Goal: Communication & Community: Share content

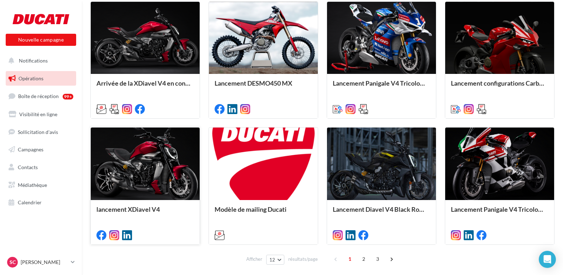
scroll to position [356, 0]
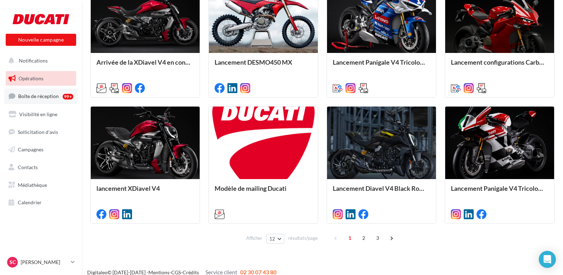
click at [30, 96] on span "Boîte de réception" at bounding box center [38, 96] width 41 height 6
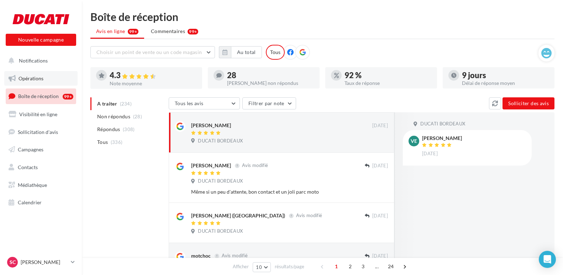
click at [27, 73] on link "Opérations" at bounding box center [40, 78] width 73 height 15
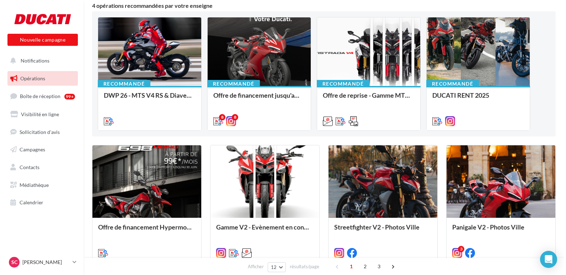
scroll to position [71, 0]
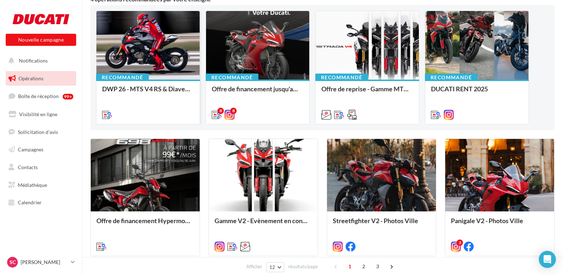
click at [124, 52] on div at bounding box center [147, 45] width 103 height 69
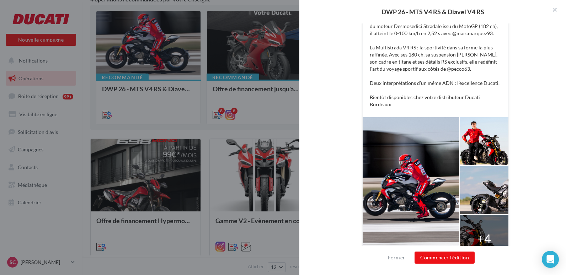
scroll to position [196, 0]
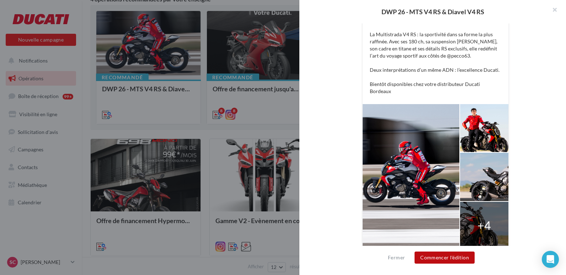
click at [446, 258] on button "Commencer l'édition" at bounding box center [445, 258] width 60 height 12
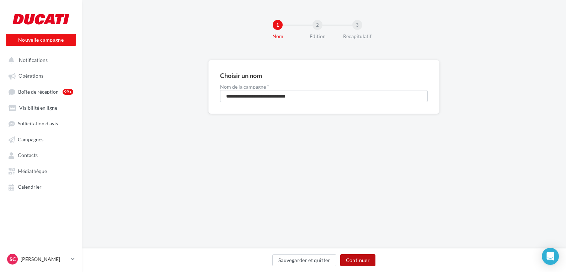
click at [371, 257] on button "Continuer" at bounding box center [357, 260] width 35 height 12
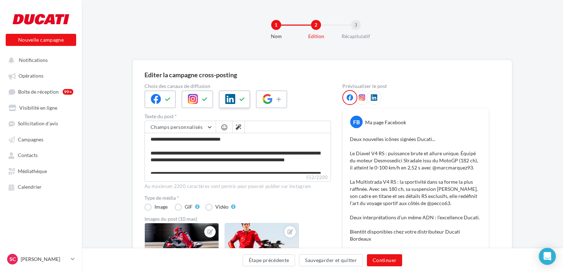
click at [243, 98] on icon at bounding box center [242, 99] width 6 height 5
click at [278, 100] on icon at bounding box center [279, 99] width 6 height 5
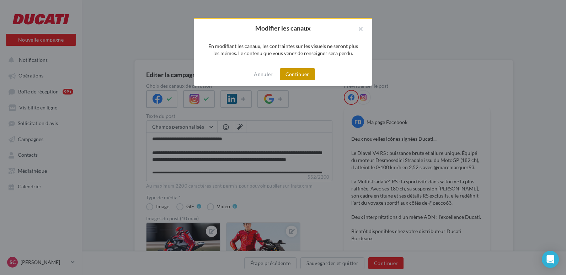
click at [298, 71] on button "Continuer" at bounding box center [297, 74] width 35 height 12
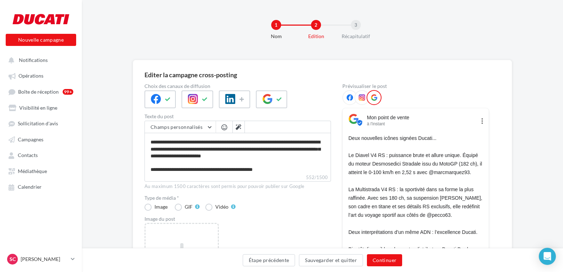
scroll to position [54, 0]
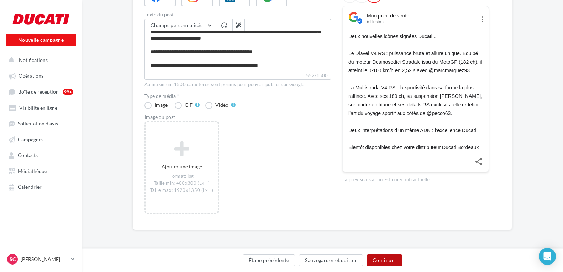
click at [384, 259] on button "Continuer" at bounding box center [384, 260] width 35 height 12
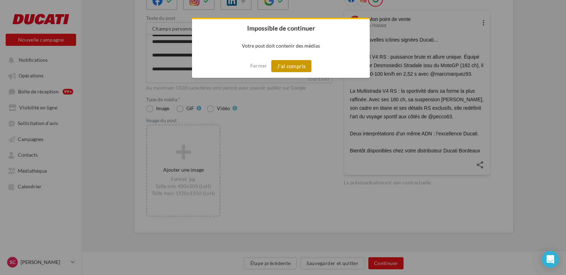
click at [292, 66] on button "J'ai compris" at bounding box center [291, 66] width 41 height 12
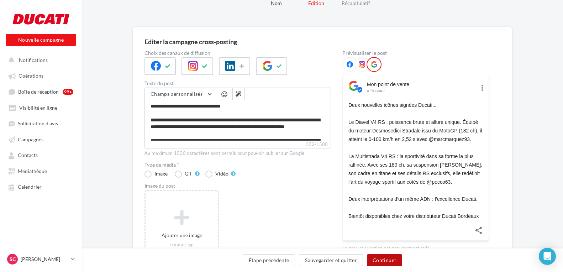
scroll to position [0, 0]
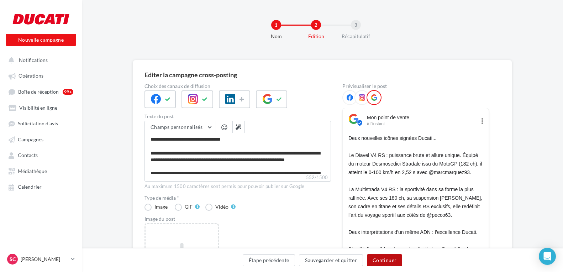
click at [387, 263] on button "Continuer" at bounding box center [384, 260] width 35 height 12
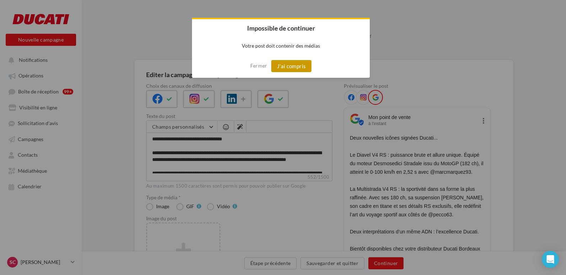
click at [294, 65] on button "J'ai compris" at bounding box center [291, 66] width 41 height 12
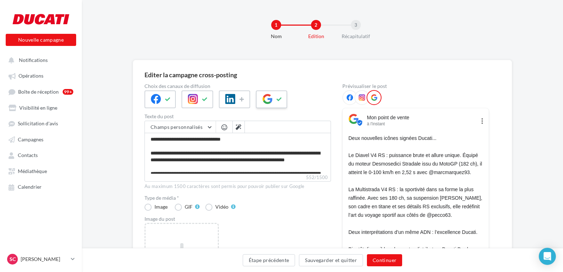
click at [277, 99] on icon at bounding box center [279, 99] width 6 height 5
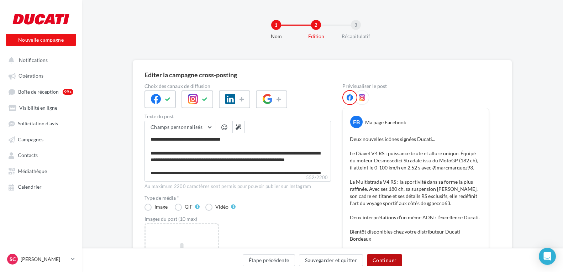
click at [392, 263] on button "Continuer" at bounding box center [384, 260] width 35 height 12
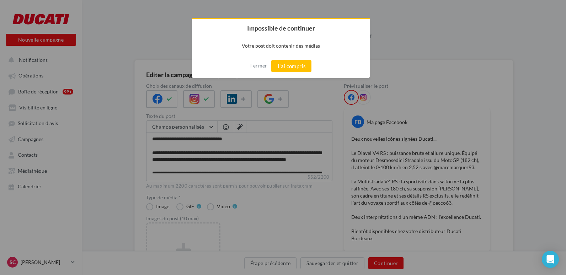
drag, startPoint x: 299, startPoint y: 64, endPoint x: 367, endPoint y: 132, distance: 95.8
click at [303, 66] on button "J'ai compris" at bounding box center [291, 66] width 41 height 12
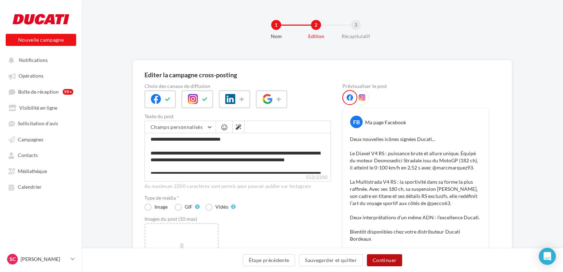
click at [385, 260] on button "Continuer" at bounding box center [384, 260] width 35 height 12
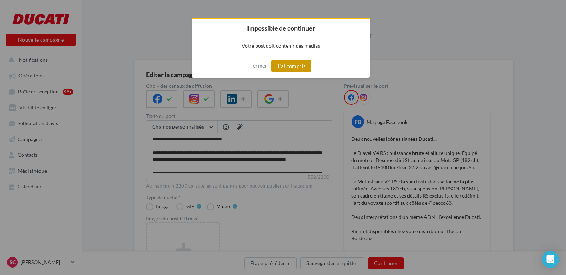
click at [291, 64] on button "J'ai compris" at bounding box center [291, 66] width 41 height 12
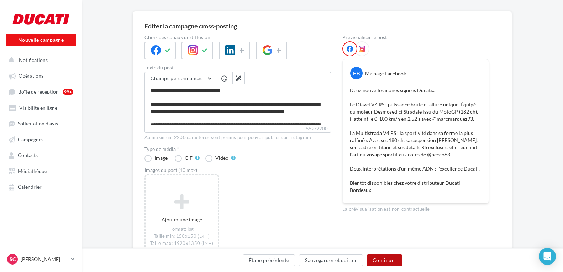
scroll to position [102, 0]
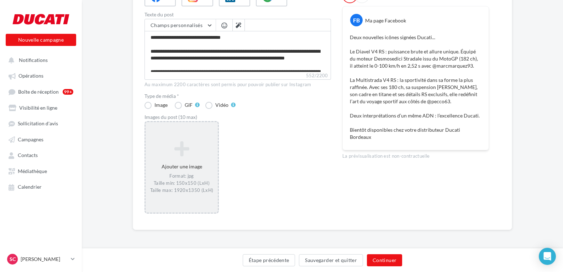
click at [171, 151] on icon at bounding box center [181, 148] width 67 height 17
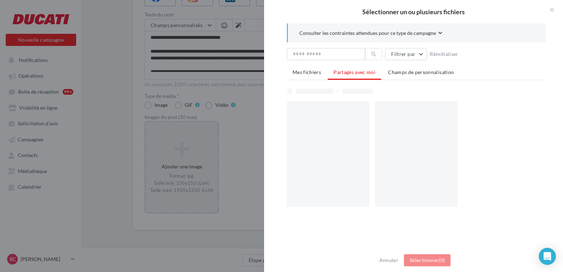
scroll to position [98, 0]
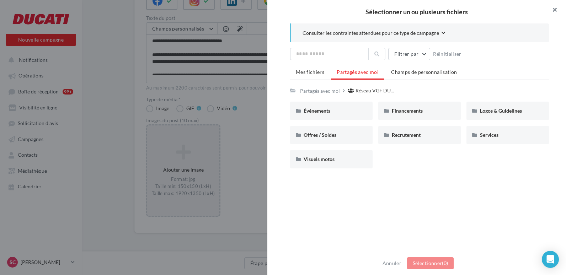
click at [558, 11] on button "button" at bounding box center [552, 10] width 28 height 21
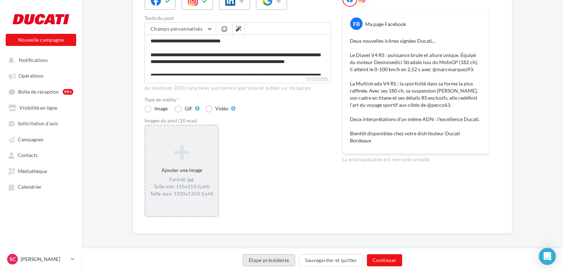
click at [279, 260] on button "Étape précédente" at bounding box center [269, 260] width 53 height 12
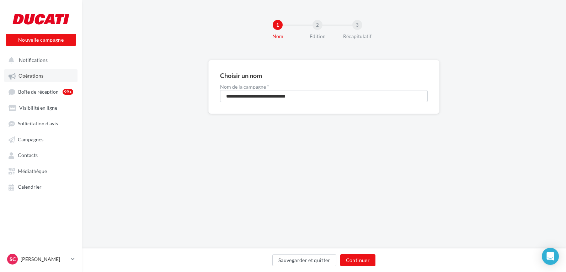
click at [34, 79] on span "Opérations" at bounding box center [30, 76] width 25 height 6
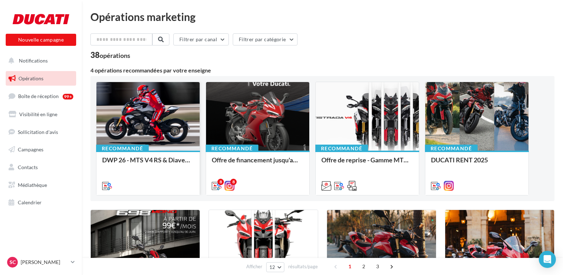
click at [158, 108] on div at bounding box center [147, 116] width 103 height 69
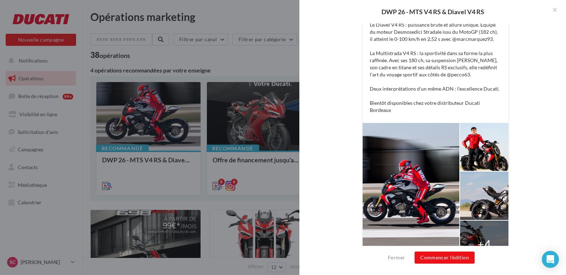
scroll to position [196, 0]
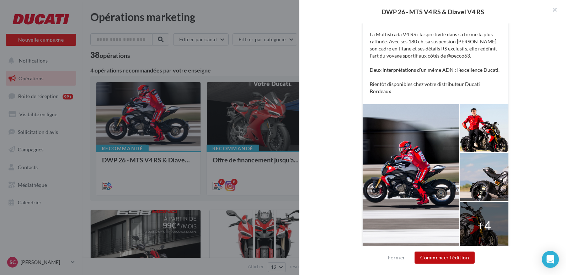
click at [446, 255] on button "Commencer l'édition" at bounding box center [445, 258] width 60 height 12
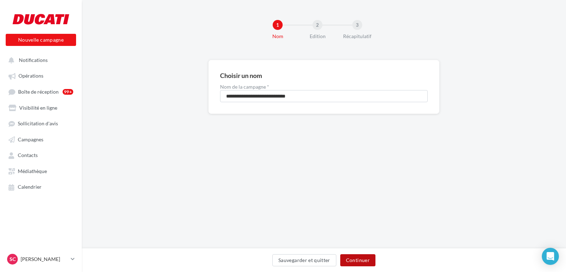
click at [364, 256] on button "Continuer" at bounding box center [357, 260] width 35 height 12
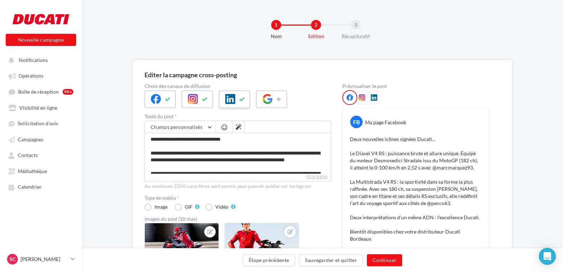
click at [249, 102] on div at bounding box center [234, 99] width 31 height 18
click at [284, 107] on div at bounding box center [271, 99] width 31 height 18
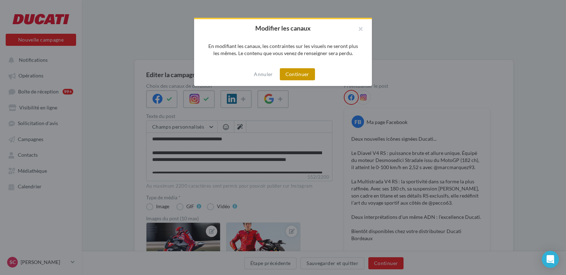
click at [286, 78] on button "Continuer" at bounding box center [297, 74] width 35 height 12
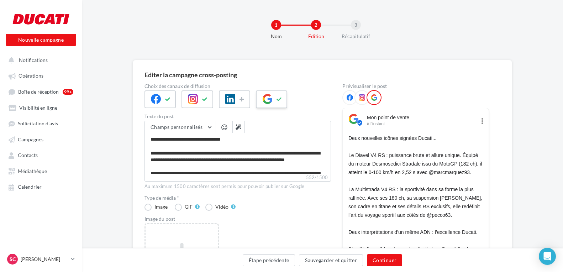
click at [279, 102] on button at bounding box center [279, 99] width 9 height 11
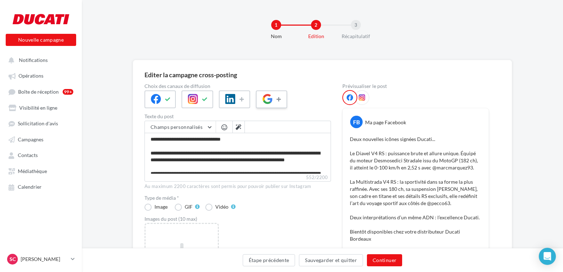
click at [278, 102] on button at bounding box center [279, 99] width 9 height 11
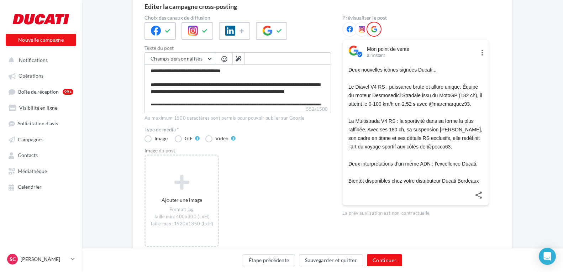
scroll to position [71, 0]
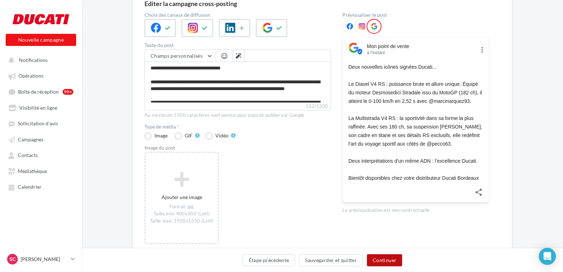
click at [390, 258] on button "Continuer" at bounding box center [384, 260] width 35 height 12
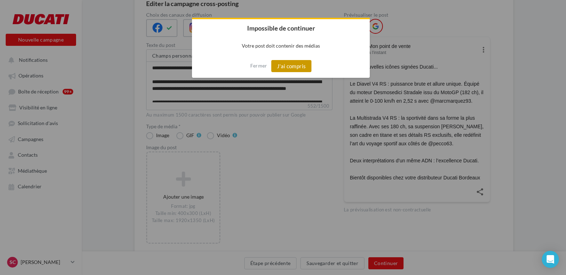
click at [287, 66] on button "J'ai compris" at bounding box center [291, 66] width 41 height 12
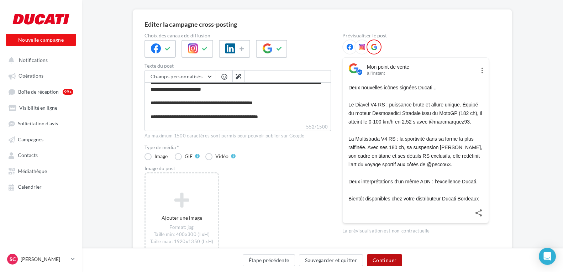
scroll to position [102, 0]
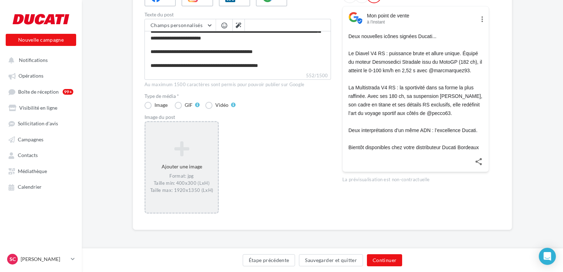
click at [195, 157] on icon at bounding box center [181, 148] width 67 height 17
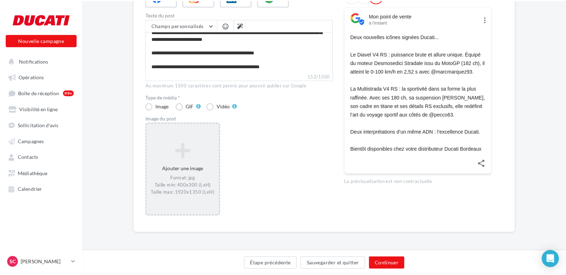
scroll to position [98, 0]
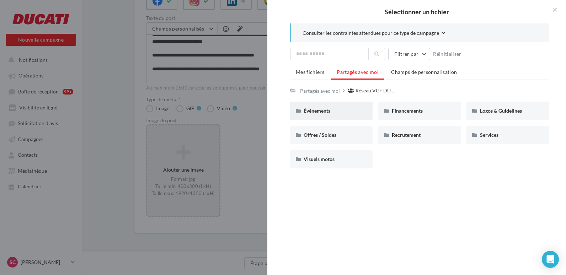
click at [346, 112] on div "Événements" at bounding box center [331, 110] width 55 height 7
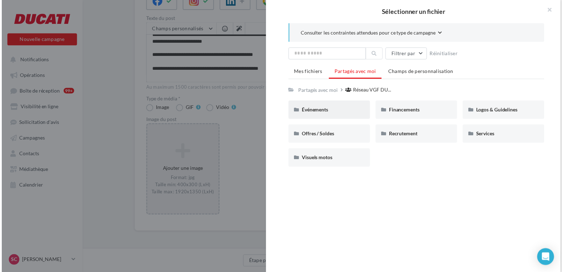
scroll to position [102, 0]
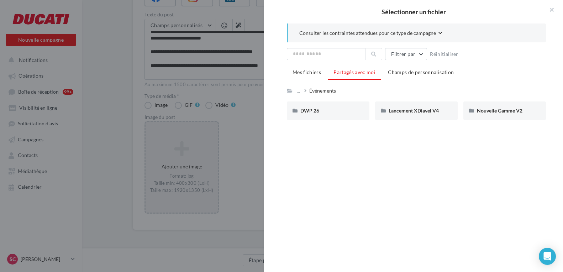
click at [346, 112] on div "DWP 26" at bounding box center [327, 110] width 55 height 7
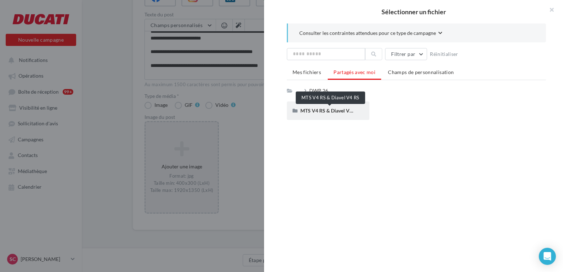
click at [347, 108] on span "MTS V4 RS & Diavel V4 RS" at bounding box center [329, 110] width 59 height 6
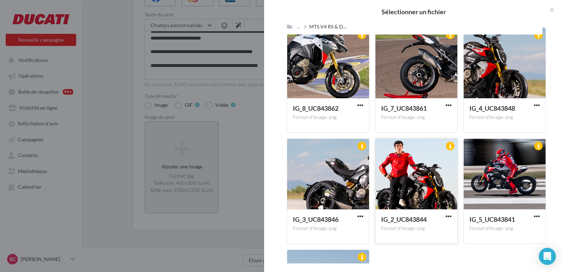
scroll to position [168, 0]
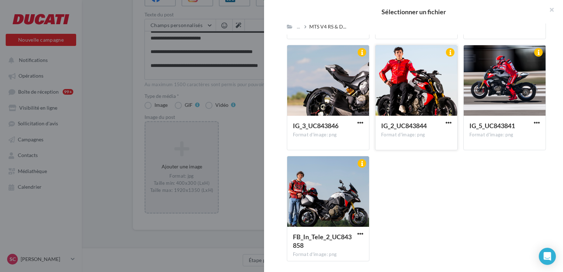
click at [428, 91] on div at bounding box center [416, 80] width 82 height 71
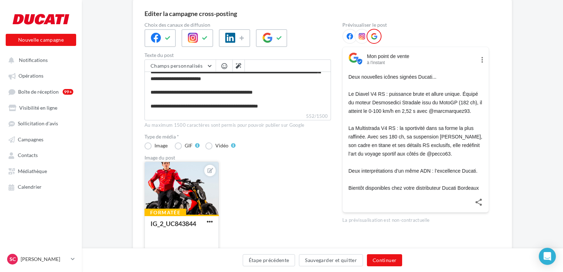
scroll to position [100, 0]
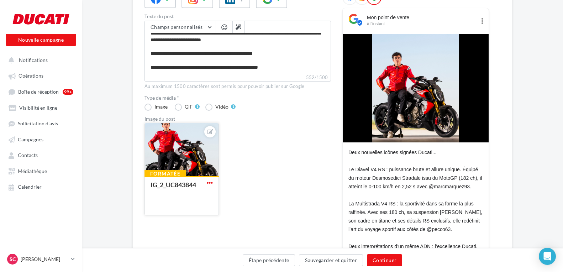
click at [209, 180] on span "button" at bounding box center [210, 183] width 6 height 6
click at [234, 233] on button "Supprimer" at bounding box center [242, 234] width 75 height 18
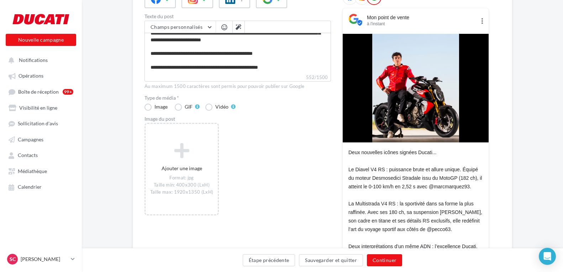
click at [245, 192] on div "Ajouter une image Format: jpg Taille min: 400x300 (LxH) Taille max: 1920x1350 (…" at bounding box center [240, 173] width 192 height 100
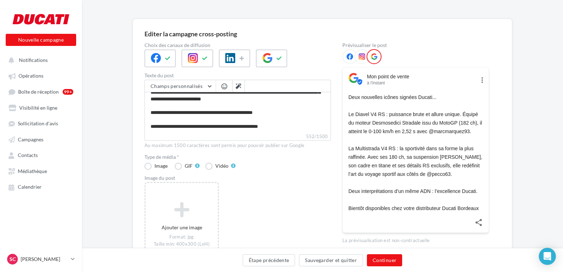
scroll to position [102, 0]
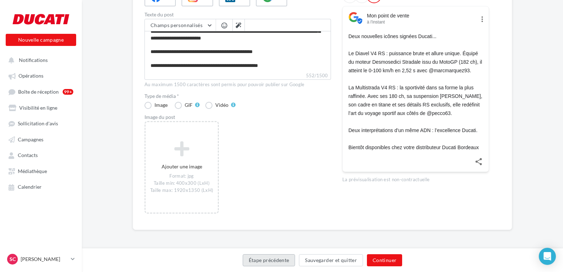
click at [262, 258] on button "Étape précédente" at bounding box center [269, 260] width 53 height 12
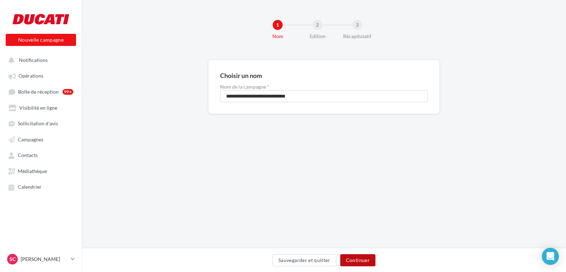
click at [348, 258] on button "Continuer" at bounding box center [357, 260] width 35 height 12
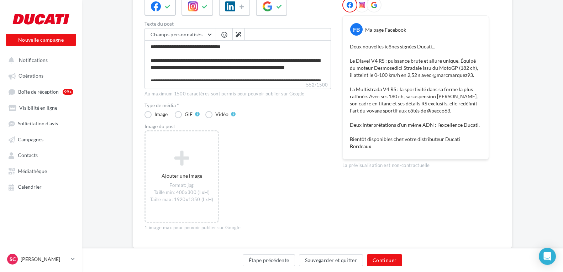
scroll to position [111, 0]
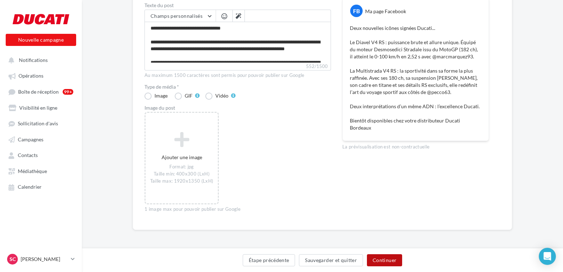
click at [381, 262] on button "Continuer" at bounding box center [384, 260] width 35 height 12
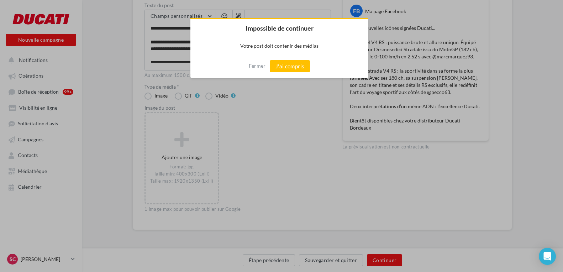
scroll to position [107, 0]
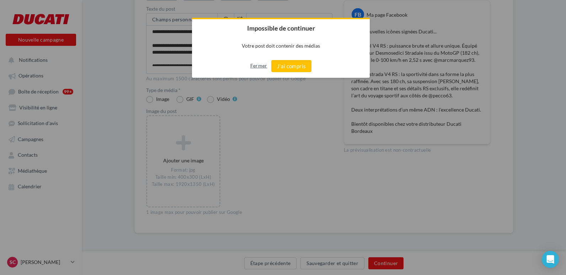
click at [259, 61] on button "Fermer" at bounding box center [258, 65] width 17 height 11
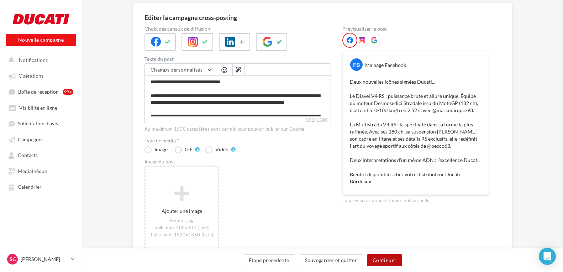
scroll to position [0, 0]
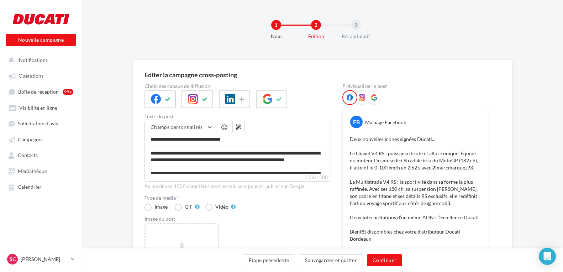
drag, startPoint x: 278, startPoint y: 99, endPoint x: 272, endPoint y: 111, distance: 14.2
click at [277, 99] on icon at bounding box center [279, 99] width 6 height 5
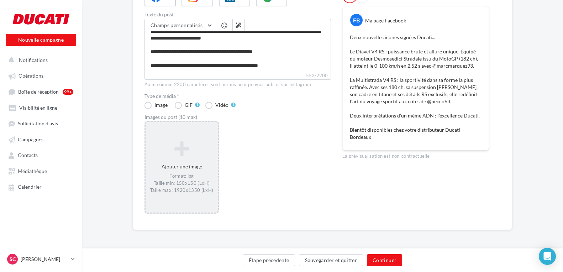
click at [198, 165] on div "Ajouter une image Format: jpg Taille min: 150x150 (LxH) Taille max: 1920x1350 (…" at bounding box center [181, 167] width 72 height 60
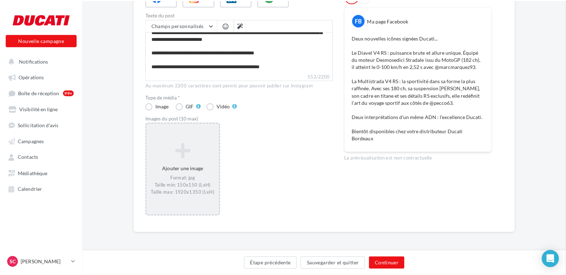
scroll to position [98, 0]
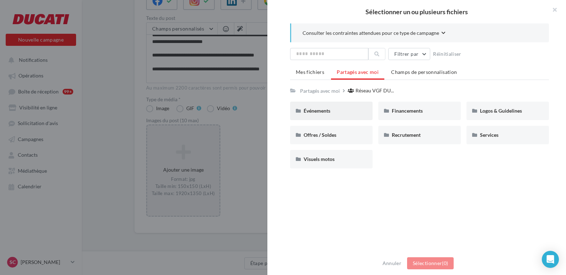
click at [320, 116] on div "Événements" at bounding box center [331, 111] width 83 height 18
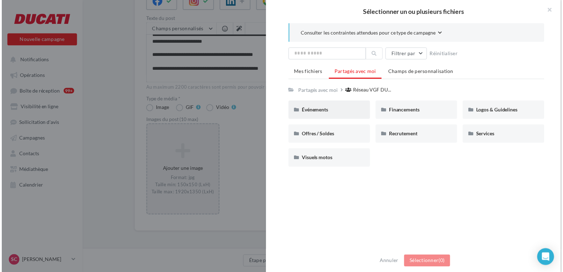
scroll to position [102, 0]
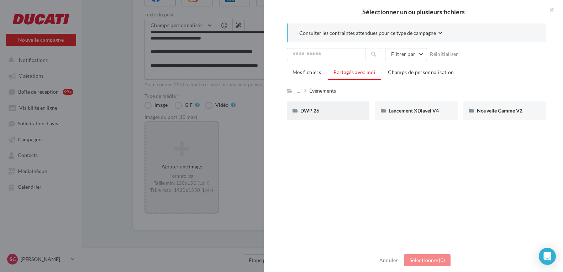
click at [320, 115] on div "DWP 26" at bounding box center [328, 110] width 83 height 18
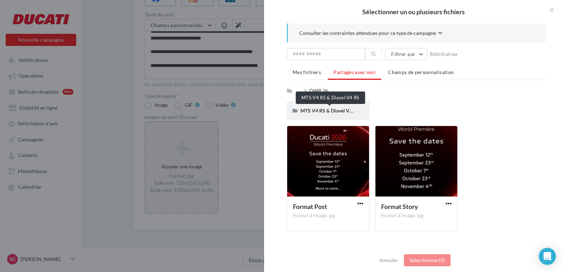
click at [340, 110] on span "MTS V4 RS & Diavel V4 RS" at bounding box center [329, 110] width 59 height 6
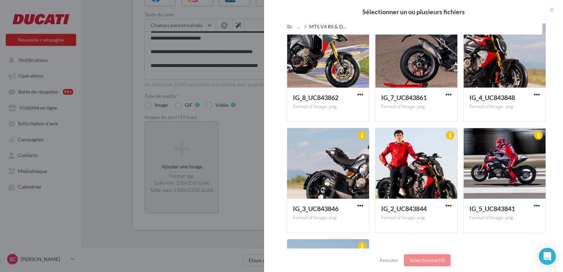
scroll to position [75, 0]
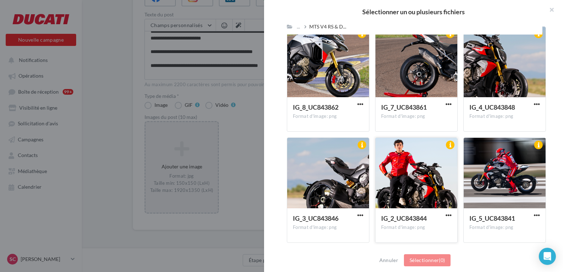
click at [436, 163] on div at bounding box center [416, 173] width 82 height 71
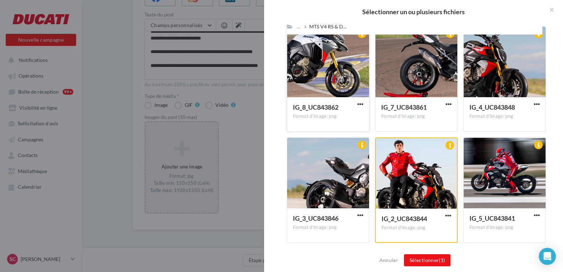
click at [344, 85] on div at bounding box center [328, 62] width 82 height 71
click at [416, 80] on div at bounding box center [416, 62] width 82 height 71
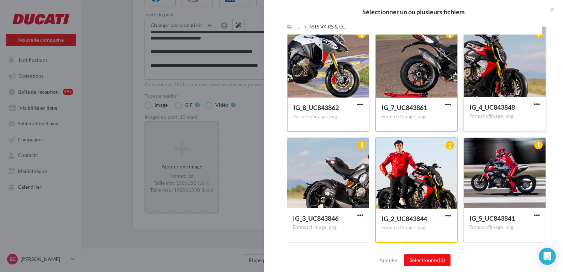
click at [490, 80] on div at bounding box center [504, 62] width 82 height 71
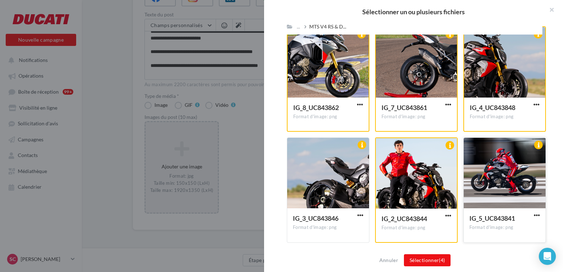
click at [505, 180] on div at bounding box center [504, 173] width 82 height 71
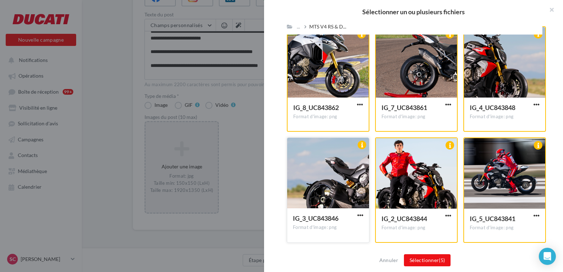
click at [338, 169] on div at bounding box center [328, 173] width 82 height 71
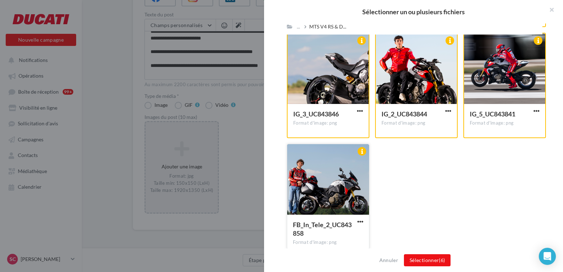
scroll to position [182, 0]
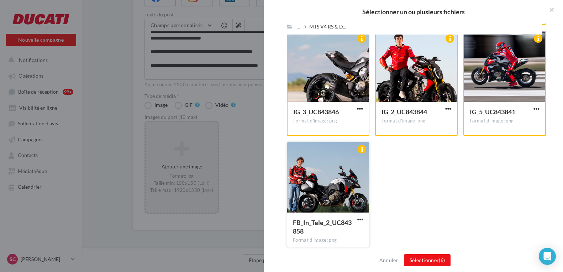
click at [341, 176] on div at bounding box center [328, 177] width 82 height 71
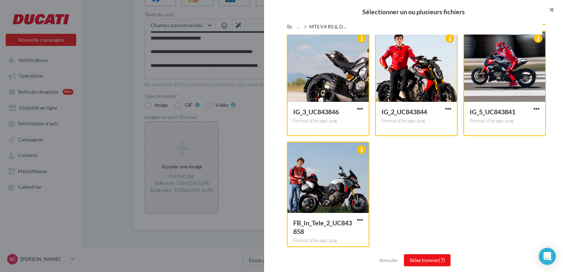
click at [550, 9] on button "button" at bounding box center [548, 10] width 28 height 21
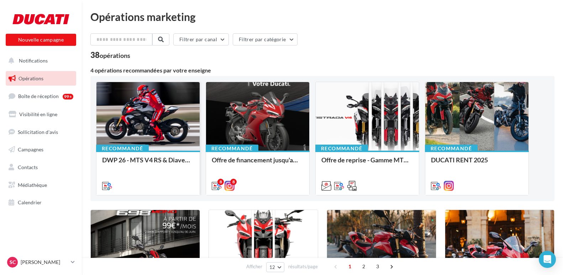
click at [150, 128] on div at bounding box center [147, 116] width 103 height 69
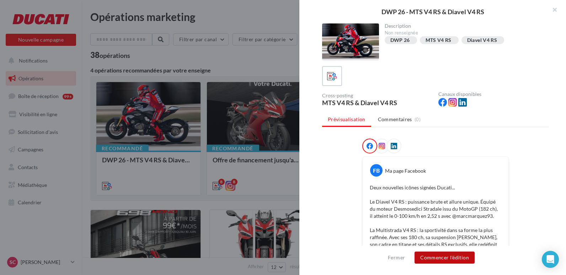
click at [461, 254] on button "Commencer l'édition" at bounding box center [445, 258] width 60 height 12
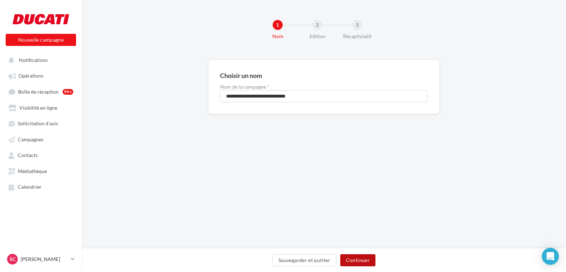
click at [355, 259] on button "Continuer" at bounding box center [357, 260] width 35 height 12
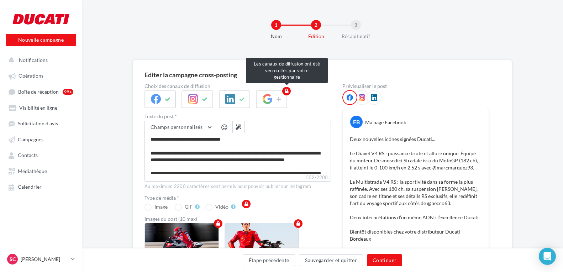
click at [241, 102] on span at bounding box center [234, 99] width 31 height 18
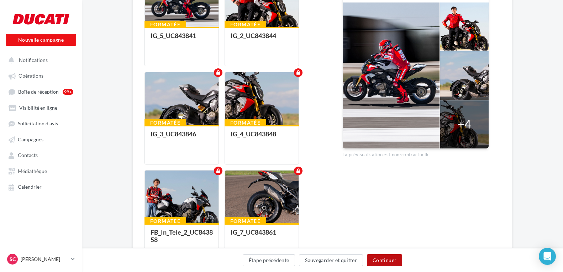
click at [392, 262] on button "Continuer" at bounding box center [384, 260] width 35 height 12
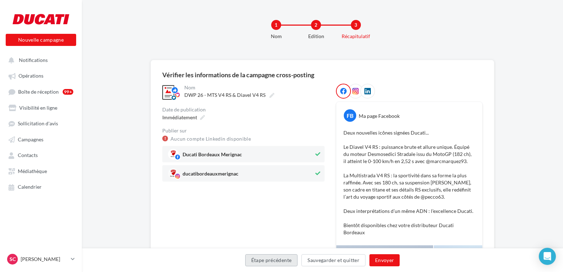
click at [287, 262] on button "Étape précédente" at bounding box center [271, 260] width 53 height 12
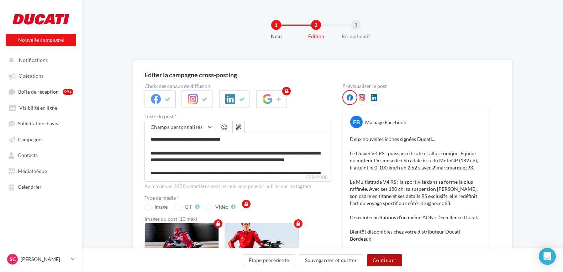
click at [392, 259] on button "Continuer" at bounding box center [384, 260] width 35 height 12
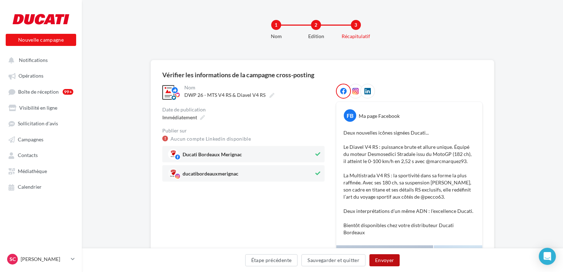
click at [392, 261] on button "Envoyer" at bounding box center [384, 260] width 30 height 12
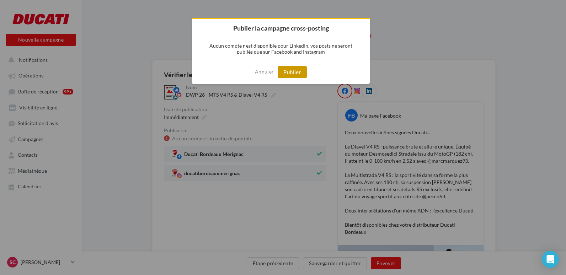
click at [288, 75] on button "Publier" at bounding box center [292, 72] width 29 height 12
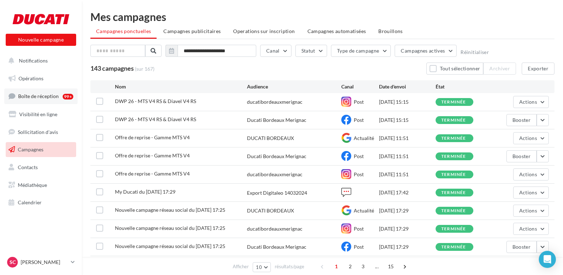
click at [53, 96] on span "Boîte de réception" at bounding box center [38, 96] width 41 height 6
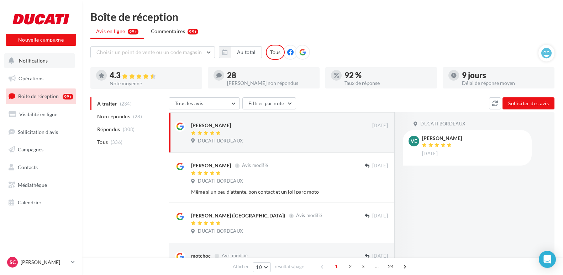
click at [67, 62] on button "Notifications" at bounding box center [39, 60] width 70 height 15
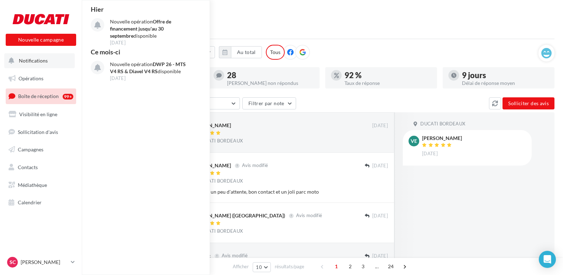
click at [22, 56] on button "Notifications Hier Nouvelle opération Offre de financement jusqu'au 30 septembr…" at bounding box center [39, 60] width 70 height 15
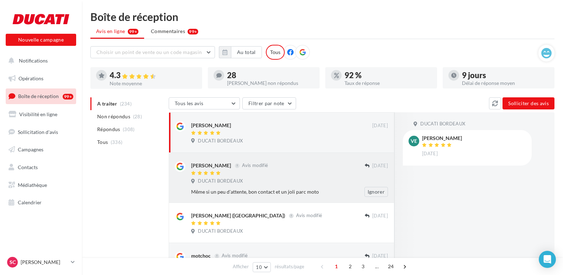
click at [210, 171] on div at bounding box center [206, 173] width 31 height 5
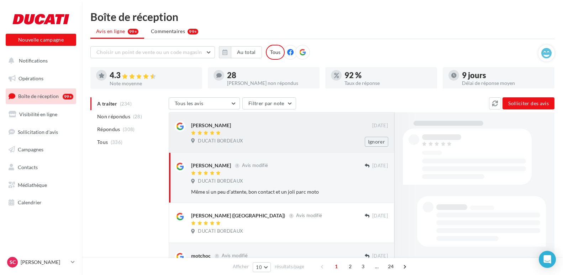
click at [225, 133] on div at bounding box center [281, 134] width 181 height 6
